Goal: Task Accomplishment & Management: Complete application form

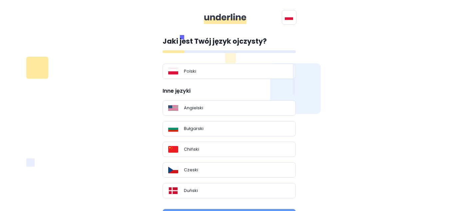
scroll to position [14, 0]
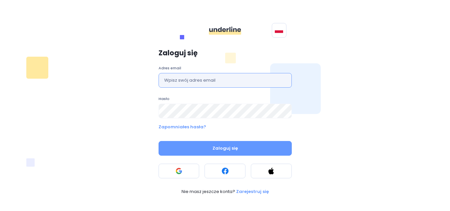
click at [201, 80] on input "text" at bounding box center [225, 80] width 133 height 15
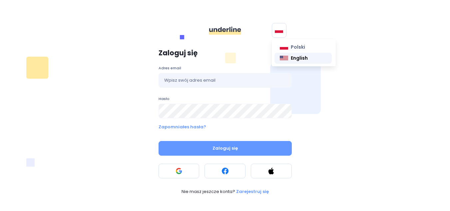
click at [292, 60] on span "English" at bounding box center [299, 58] width 17 height 7
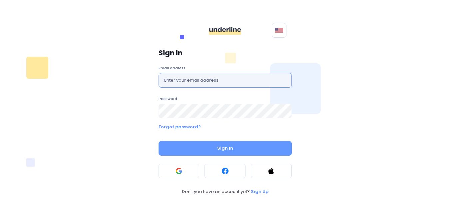
click at [211, 78] on input "text" at bounding box center [225, 80] width 133 height 15
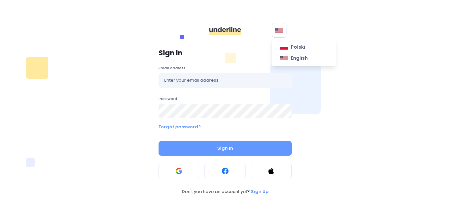
click at [280, 31] on img at bounding box center [279, 30] width 8 height 5
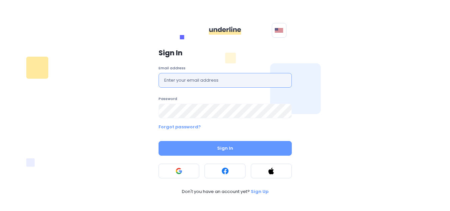
click at [197, 81] on input "text" at bounding box center [225, 80] width 133 height 15
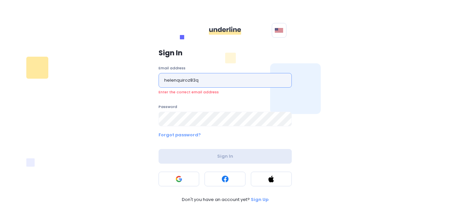
click at [197, 80] on input "helenquiroz83q" at bounding box center [225, 80] width 133 height 15
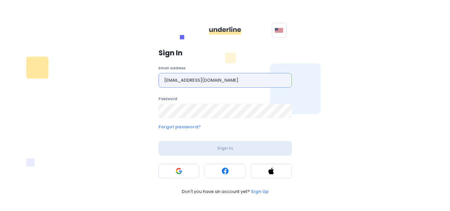
type input "helenquiroz83@gmail.com"
